Goal: Transaction & Acquisition: Book appointment/travel/reservation

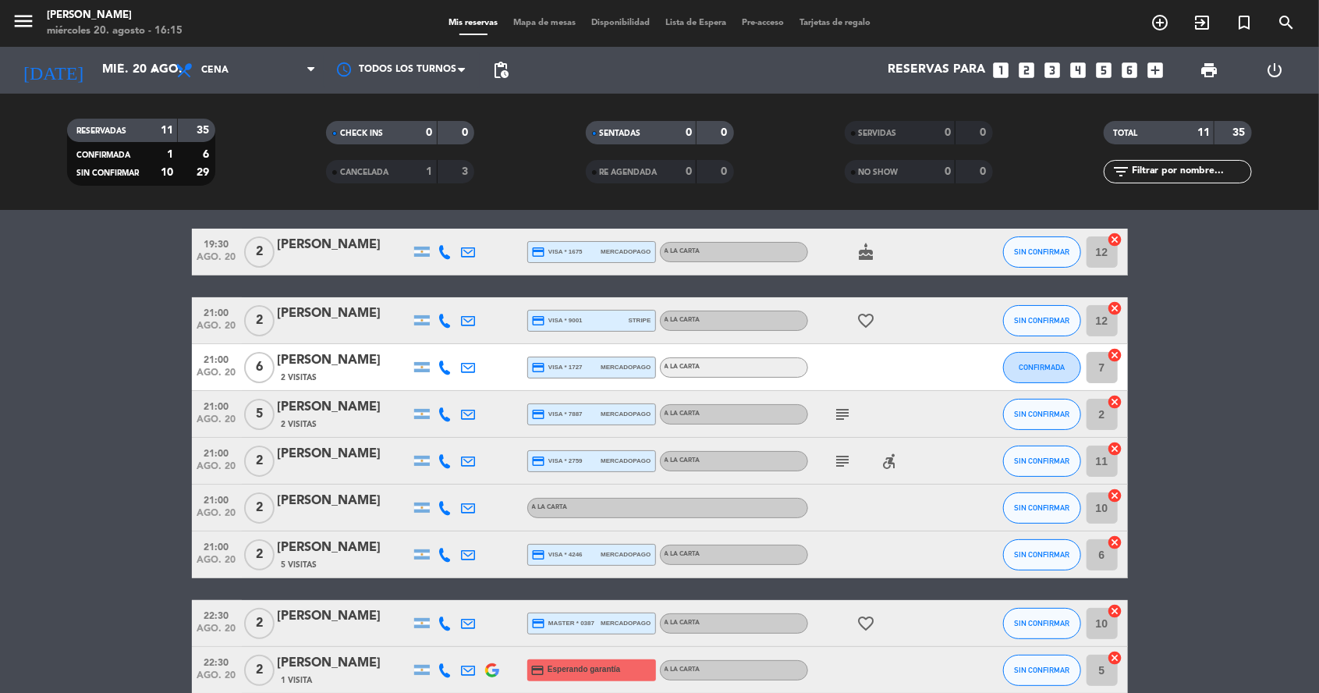
scroll to position [5, 0]
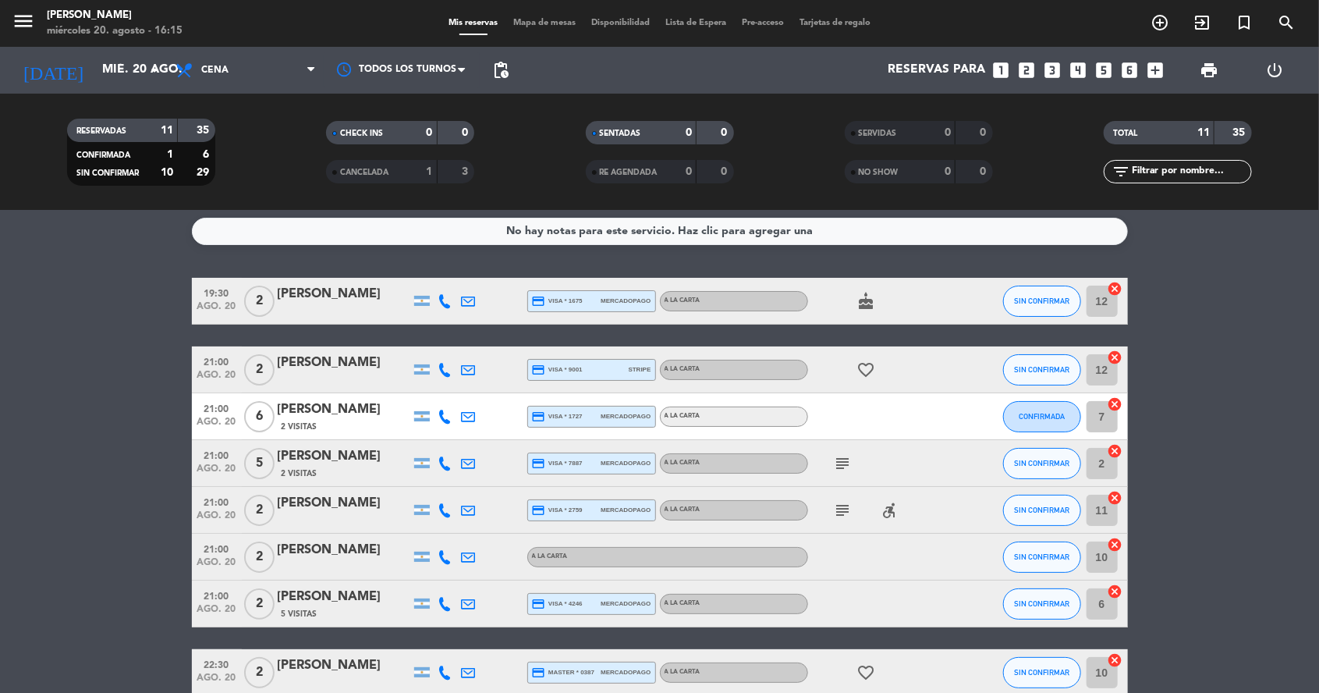
click at [1028, 73] on icon "looks_two" at bounding box center [1027, 70] width 20 height 20
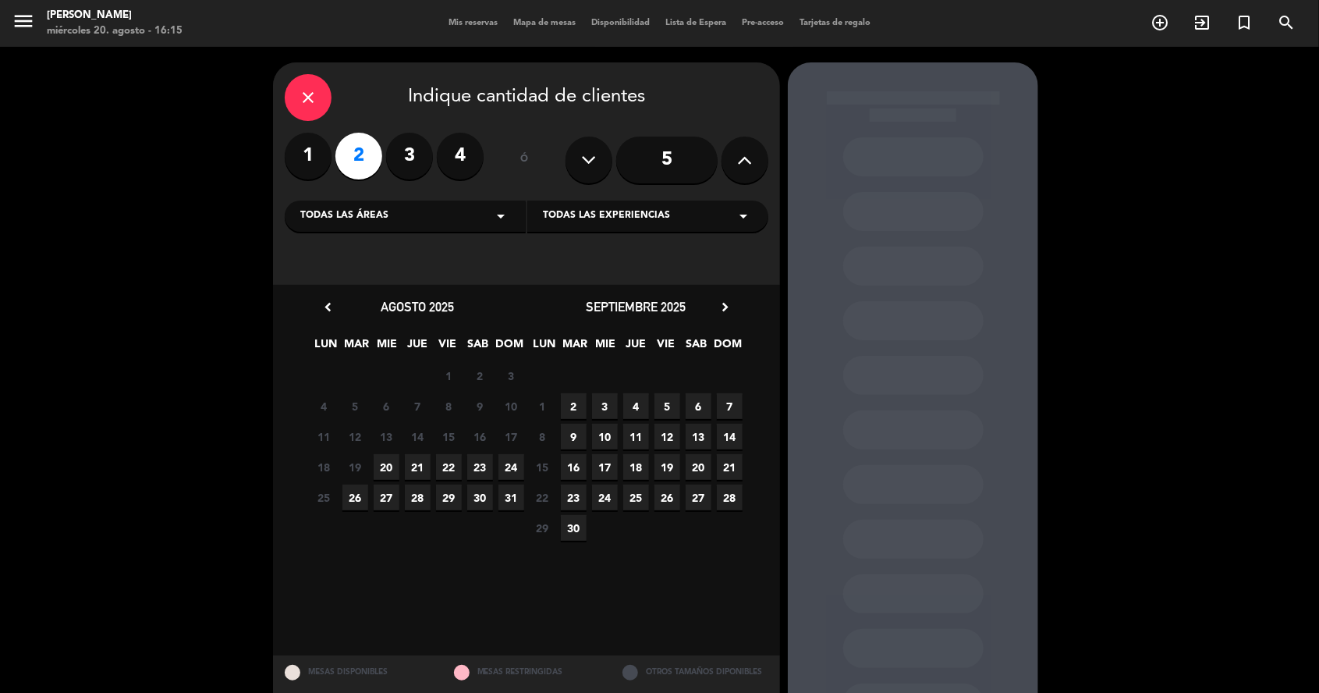
click at [378, 467] on span "20" at bounding box center [387, 467] width 26 height 26
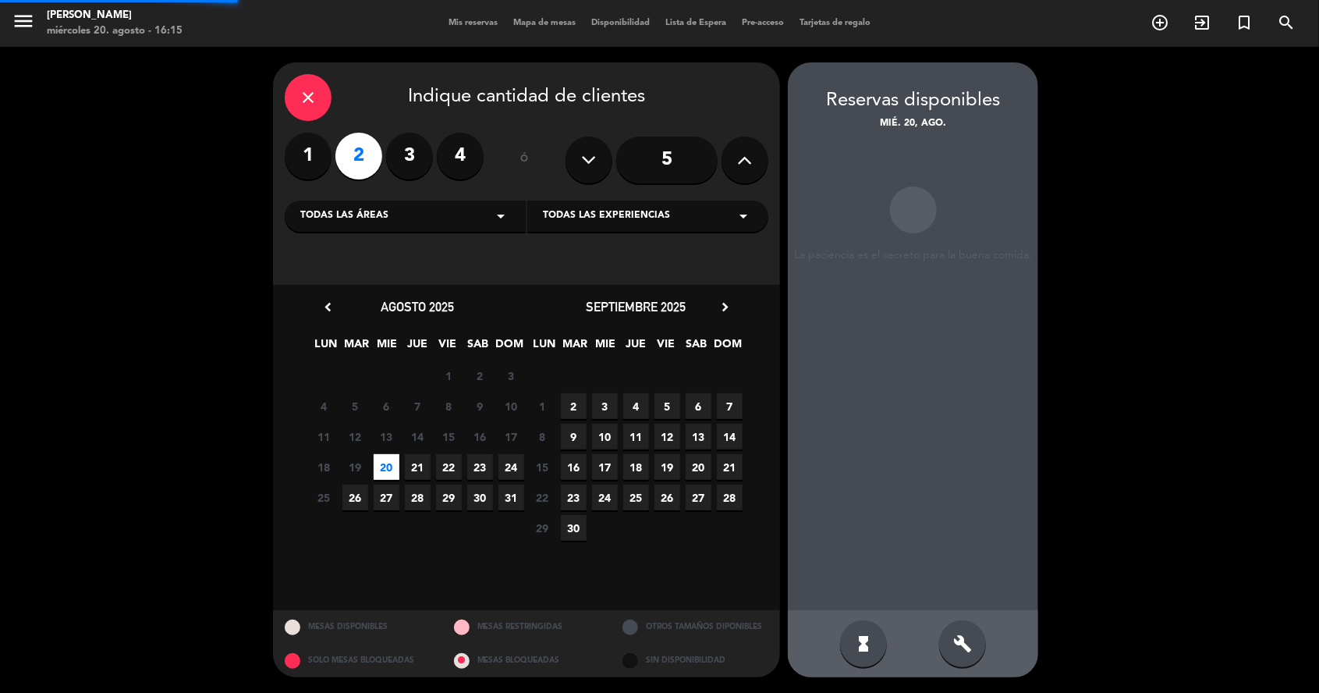
scroll to position [62, 0]
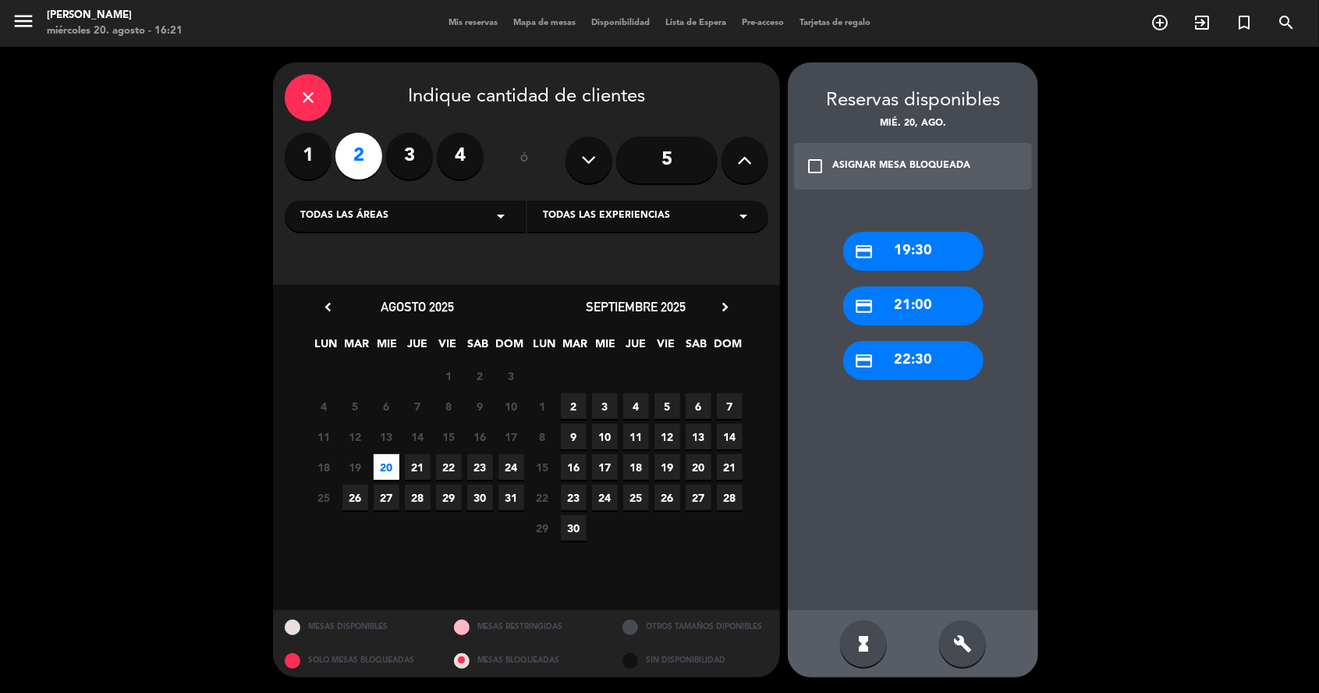
click at [879, 286] on div "credit_card 21:00" at bounding box center [913, 305] width 140 height 39
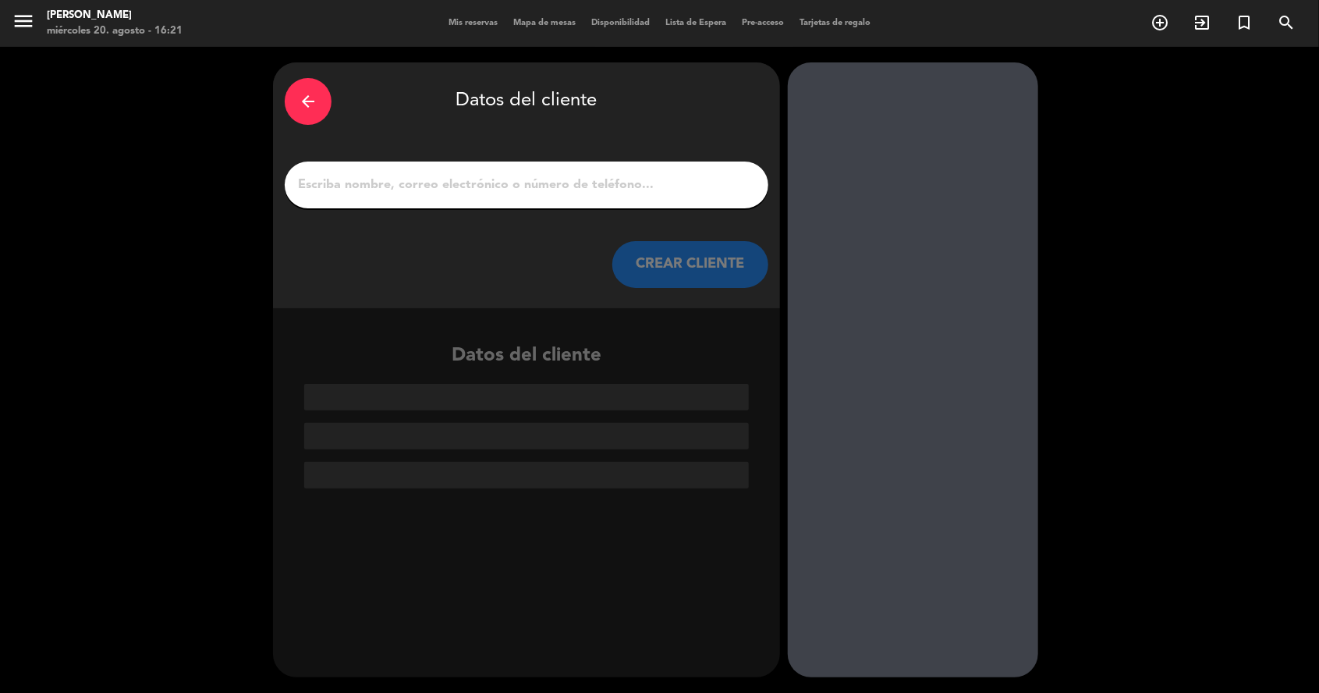
click at [406, 174] on input "1" at bounding box center [526, 185] width 460 height 22
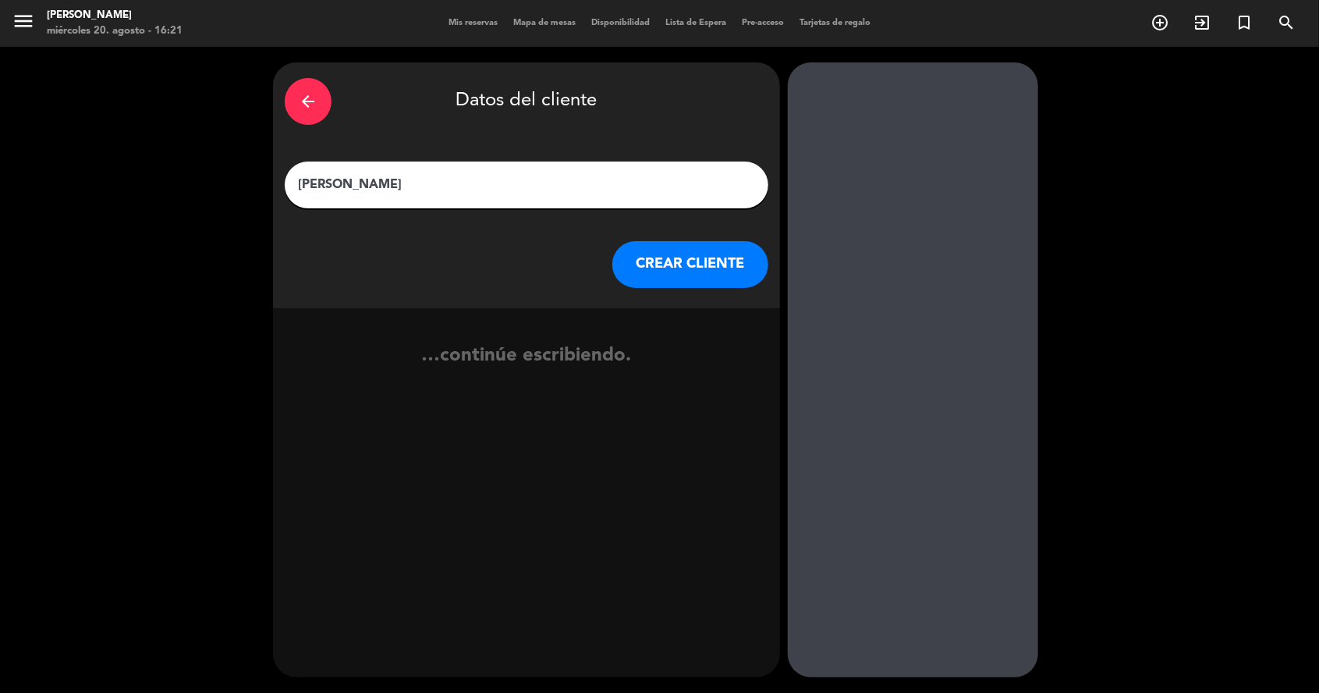
type input "[PERSON_NAME]"
click at [643, 241] on button "CREAR CLIENTE" at bounding box center [690, 264] width 156 height 47
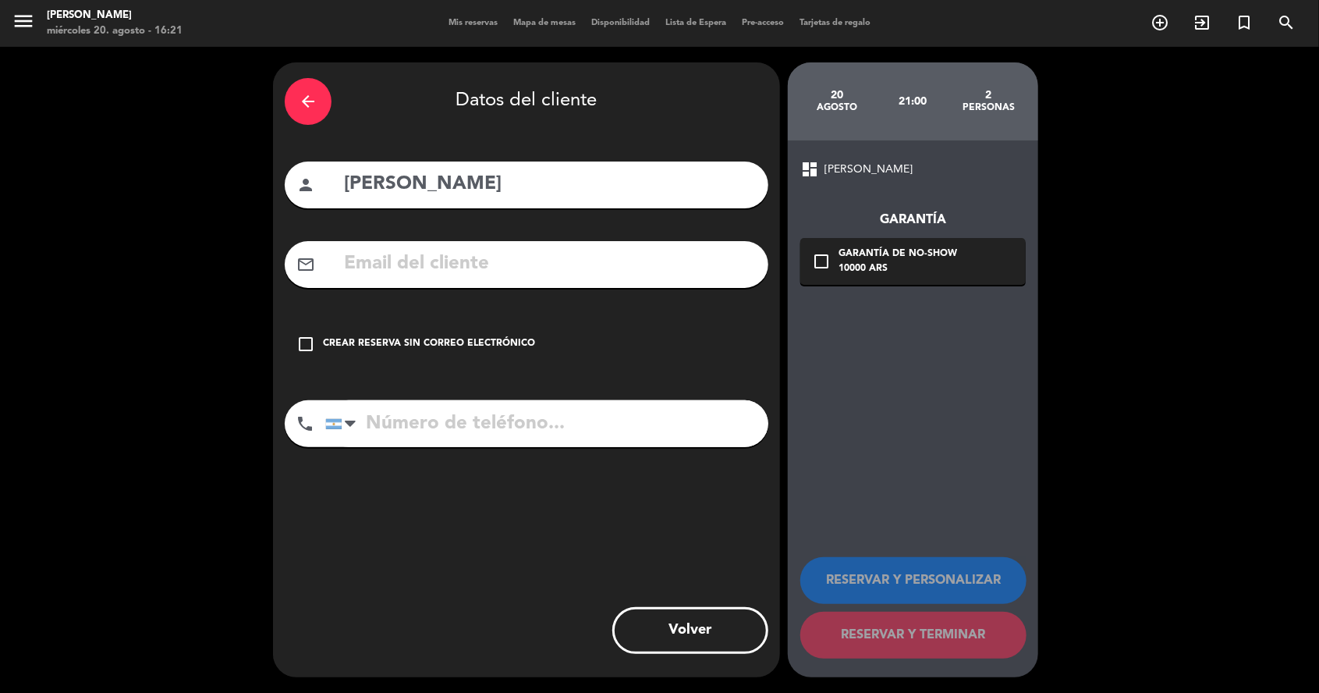
click at [392, 336] on div "Crear reserva sin correo electrónico" at bounding box center [429, 344] width 212 height 16
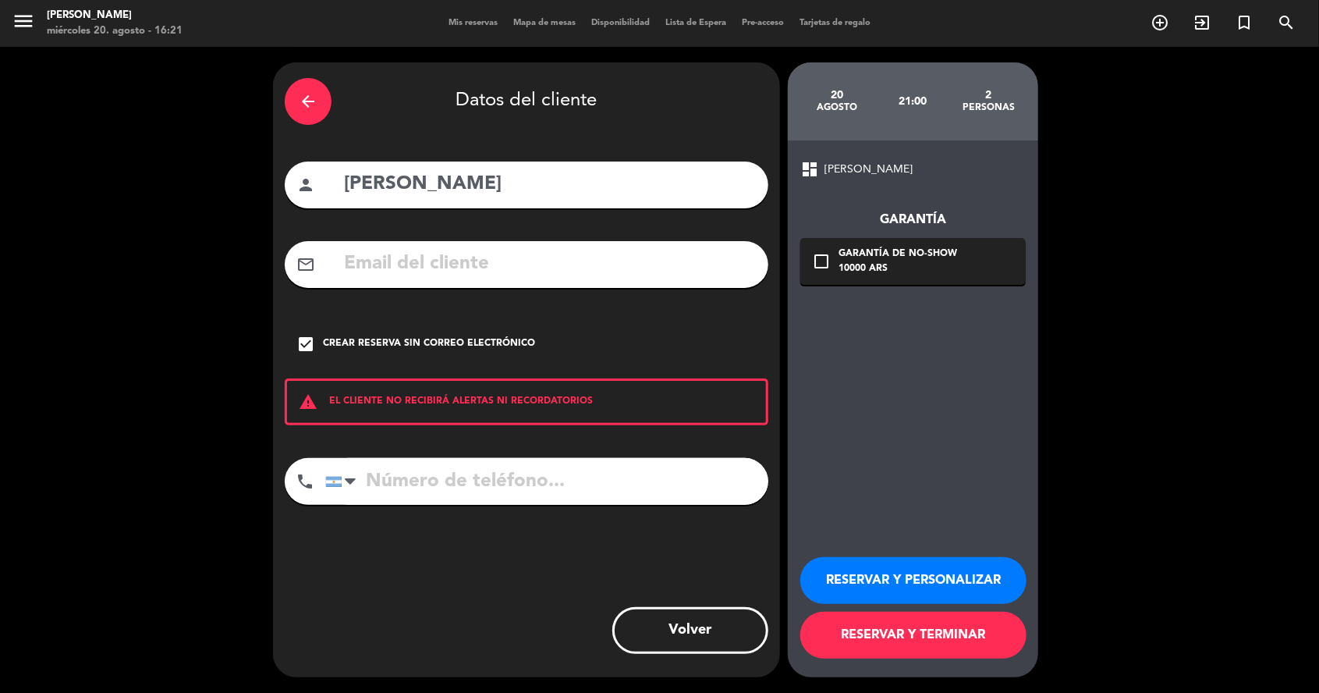
click at [881, 659] on button "RESERVAR Y TERMINAR" at bounding box center [914, 635] width 226 height 47
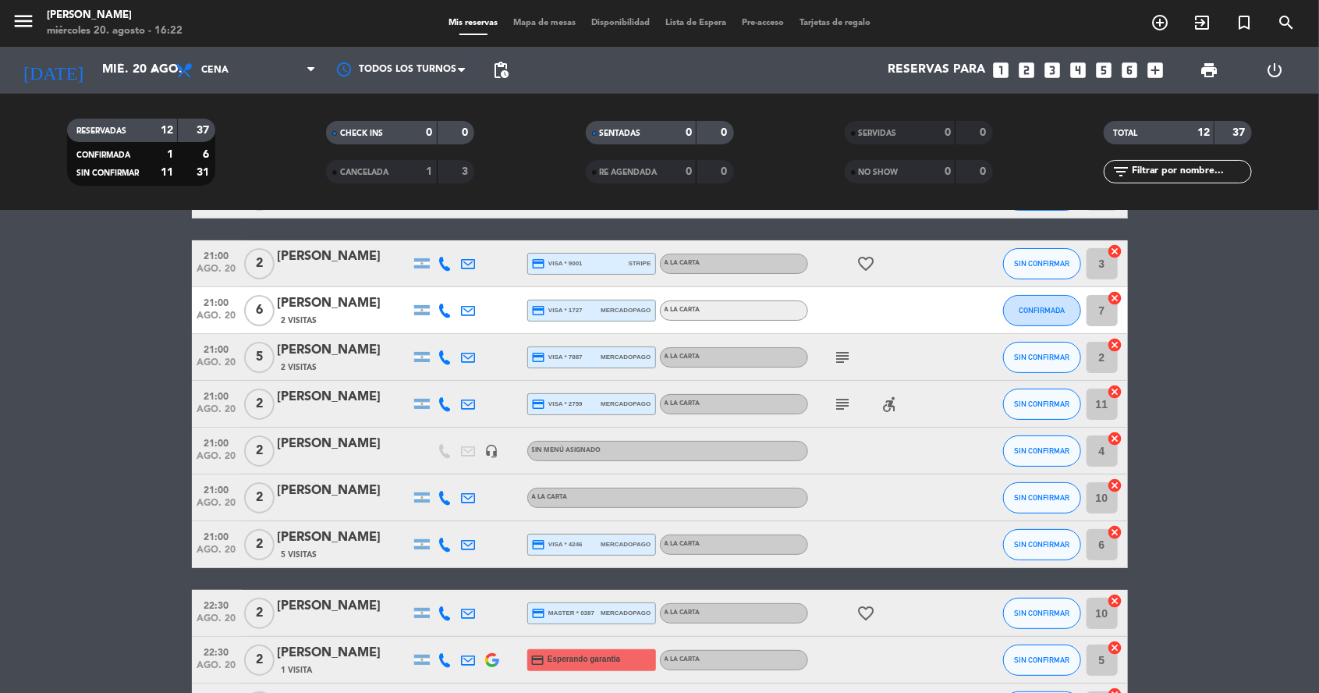
scroll to position [112, 0]
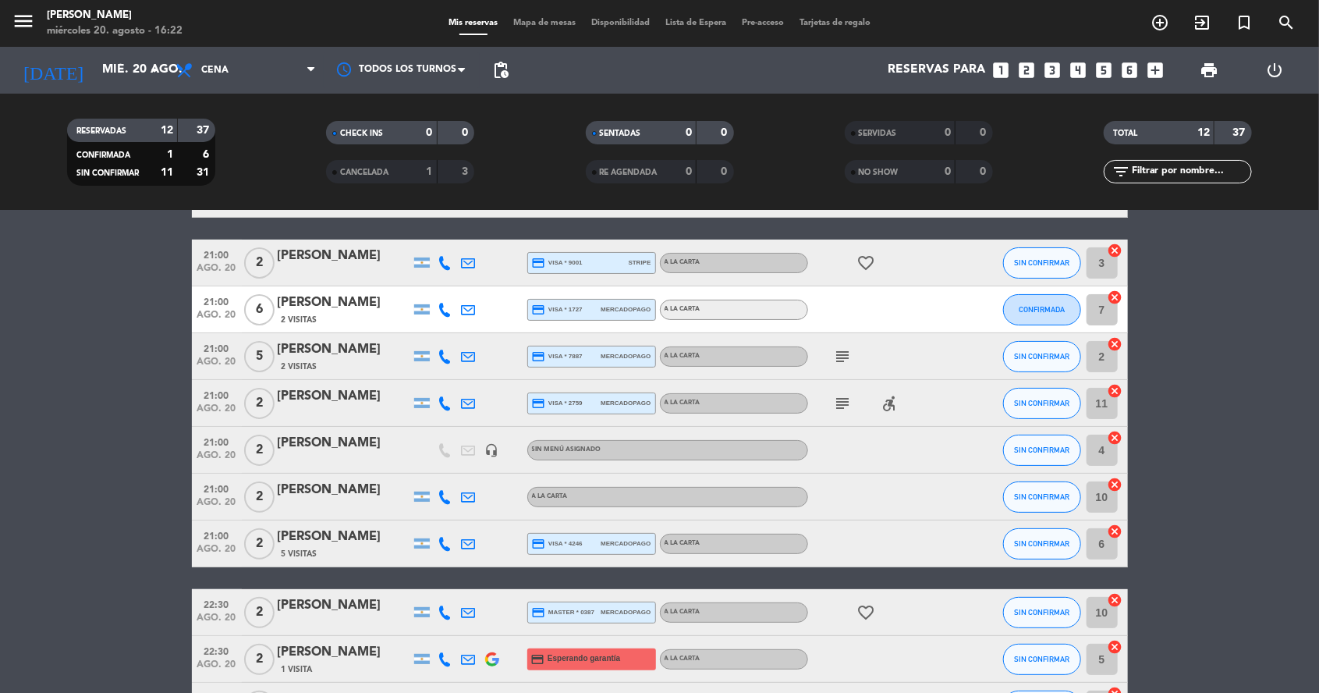
click at [320, 433] on div "[PERSON_NAME]" at bounding box center [344, 443] width 133 height 20
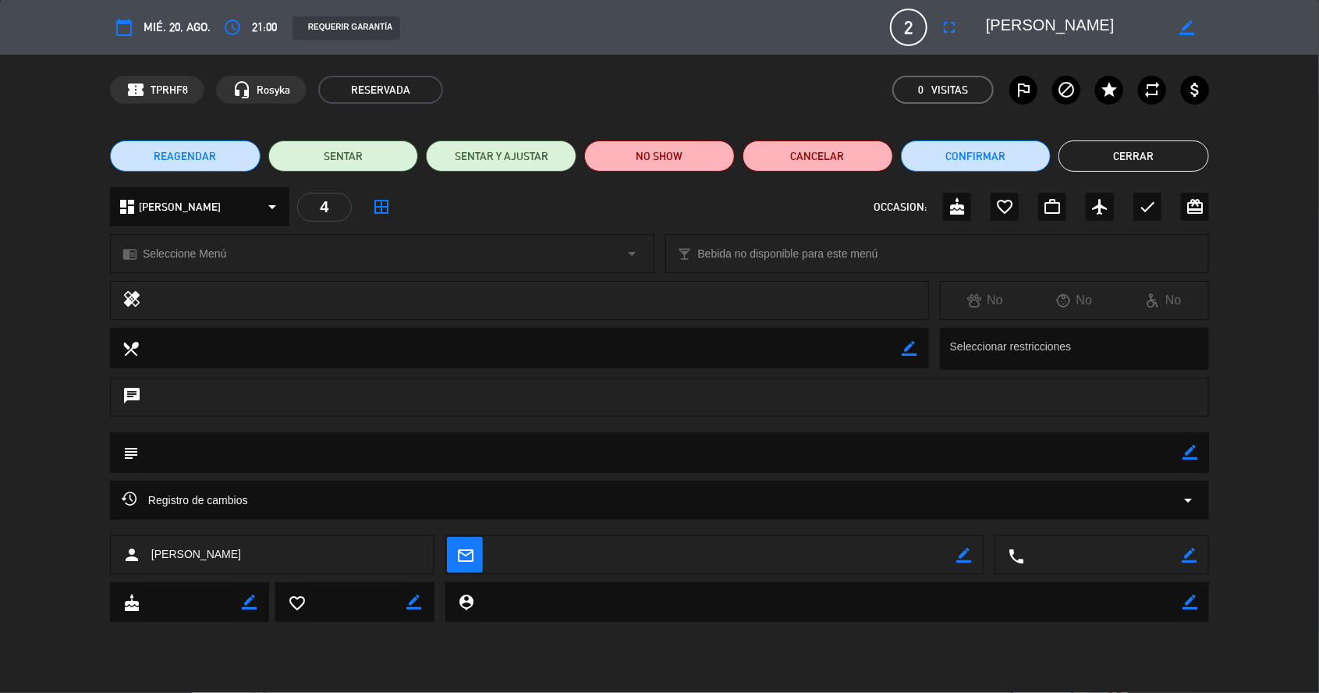
click at [1193, 458] on icon "border_color" at bounding box center [1190, 452] width 15 height 15
click at [1089, 457] on textarea at bounding box center [661, 452] width 1044 height 40
click at [1173, 457] on textarea at bounding box center [661, 452] width 1044 height 40
type textarea "10.000"
click at [1186, 460] on icon at bounding box center [1190, 452] width 15 height 15
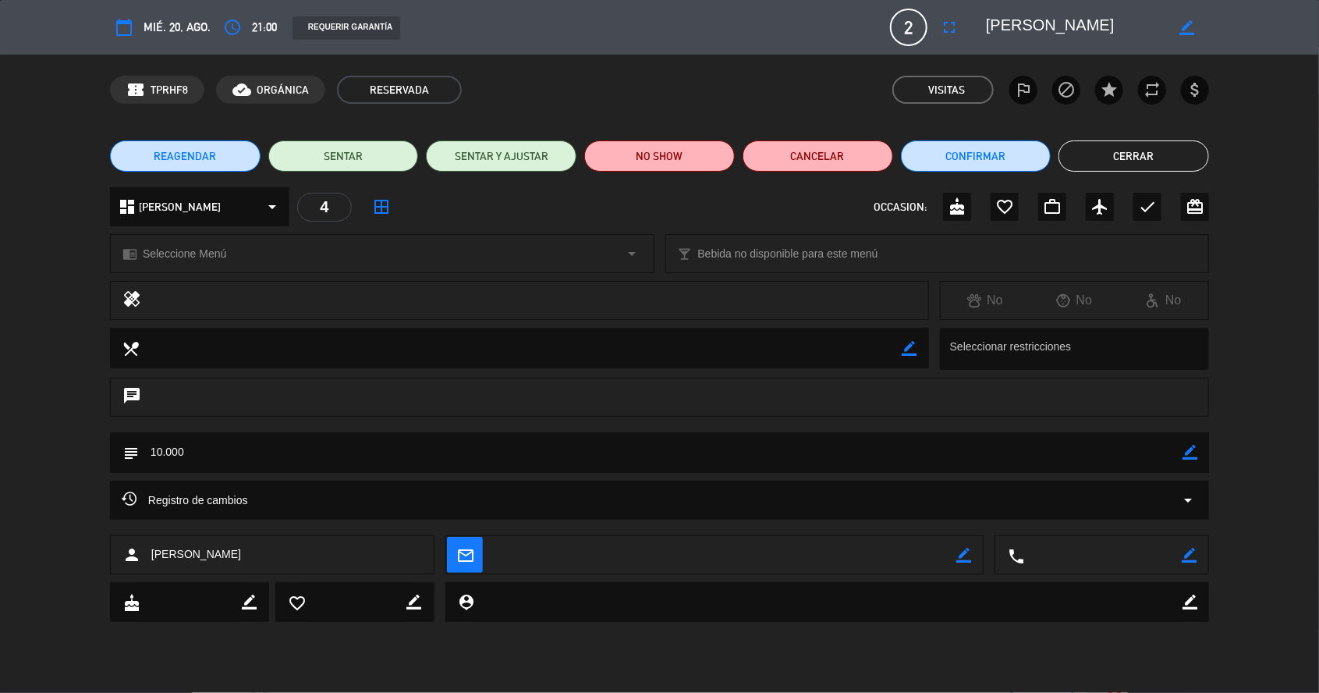
click at [1101, 165] on button "Cerrar" at bounding box center [1134, 155] width 151 height 31
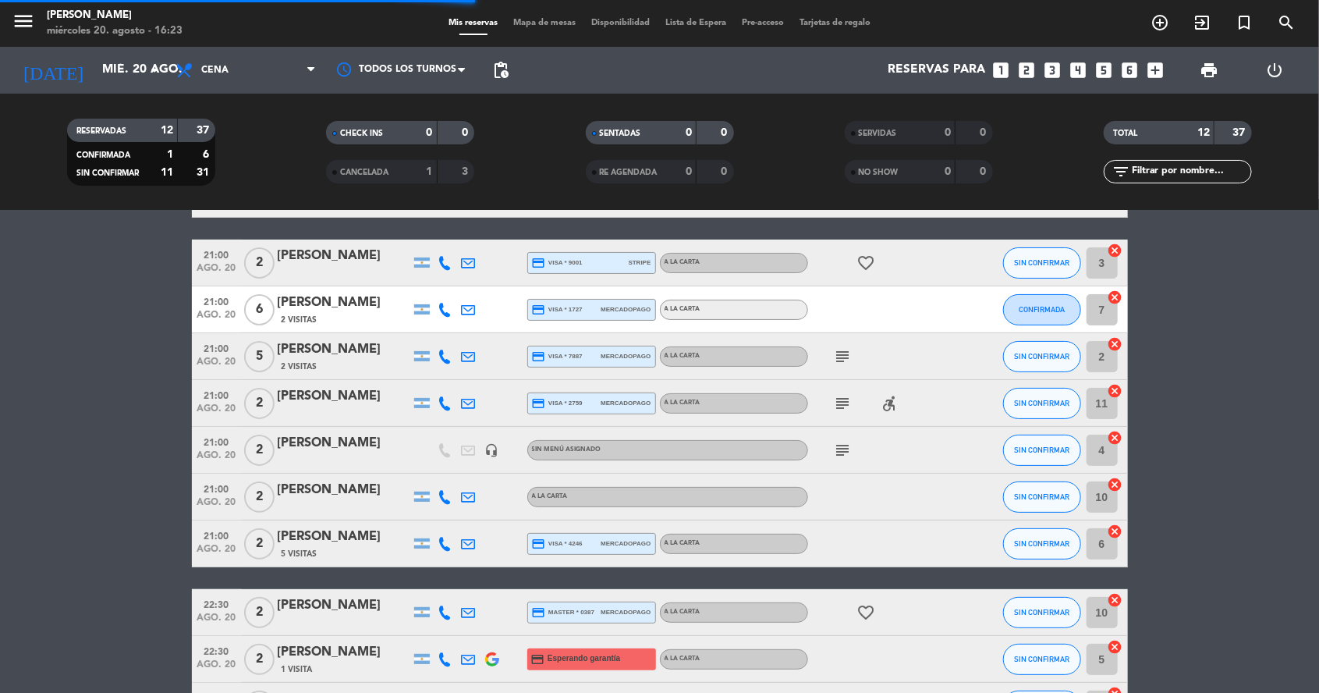
scroll to position [0, 0]
click at [95, 69] on input "mié. 20 ago." at bounding box center [176, 70] width 165 height 30
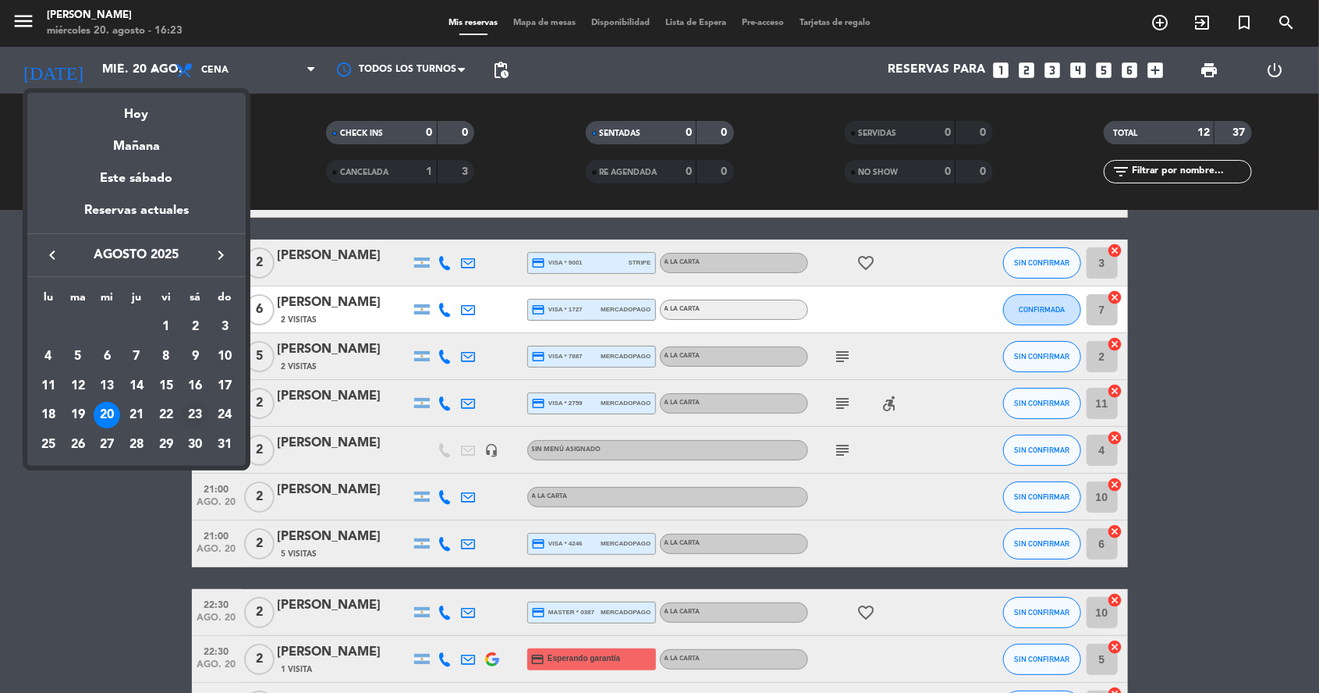
click at [194, 413] on div "23" at bounding box center [195, 415] width 27 height 27
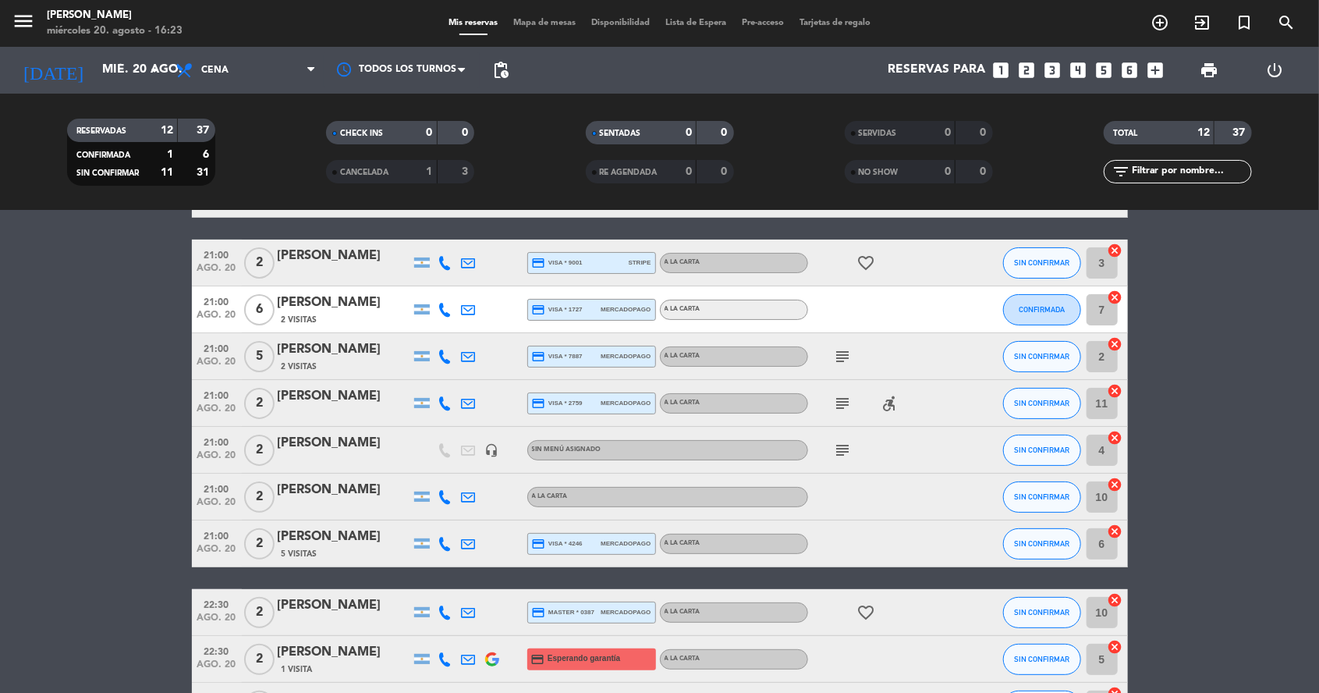
type input "sáb. 23 ago."
